Goal: Task Accomplishment & Management: Manage account settings

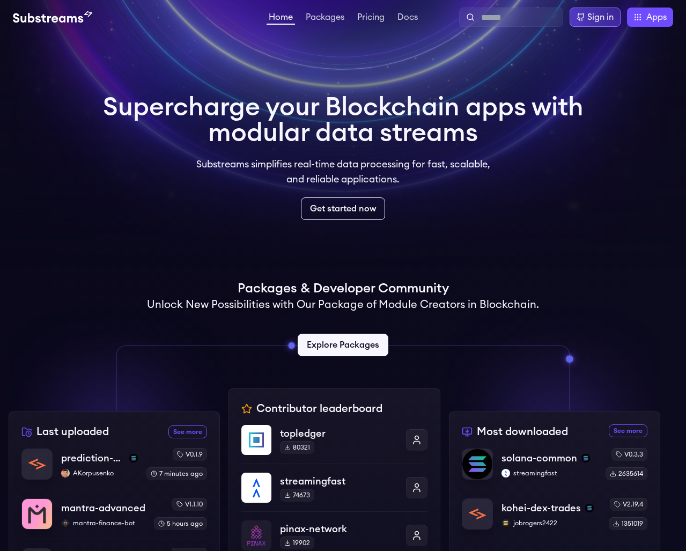
click at [602, 23] on div "Sign in" at bounding box center [595, 17] width 51 height 19
